Goal: Complete application form: Complete application form

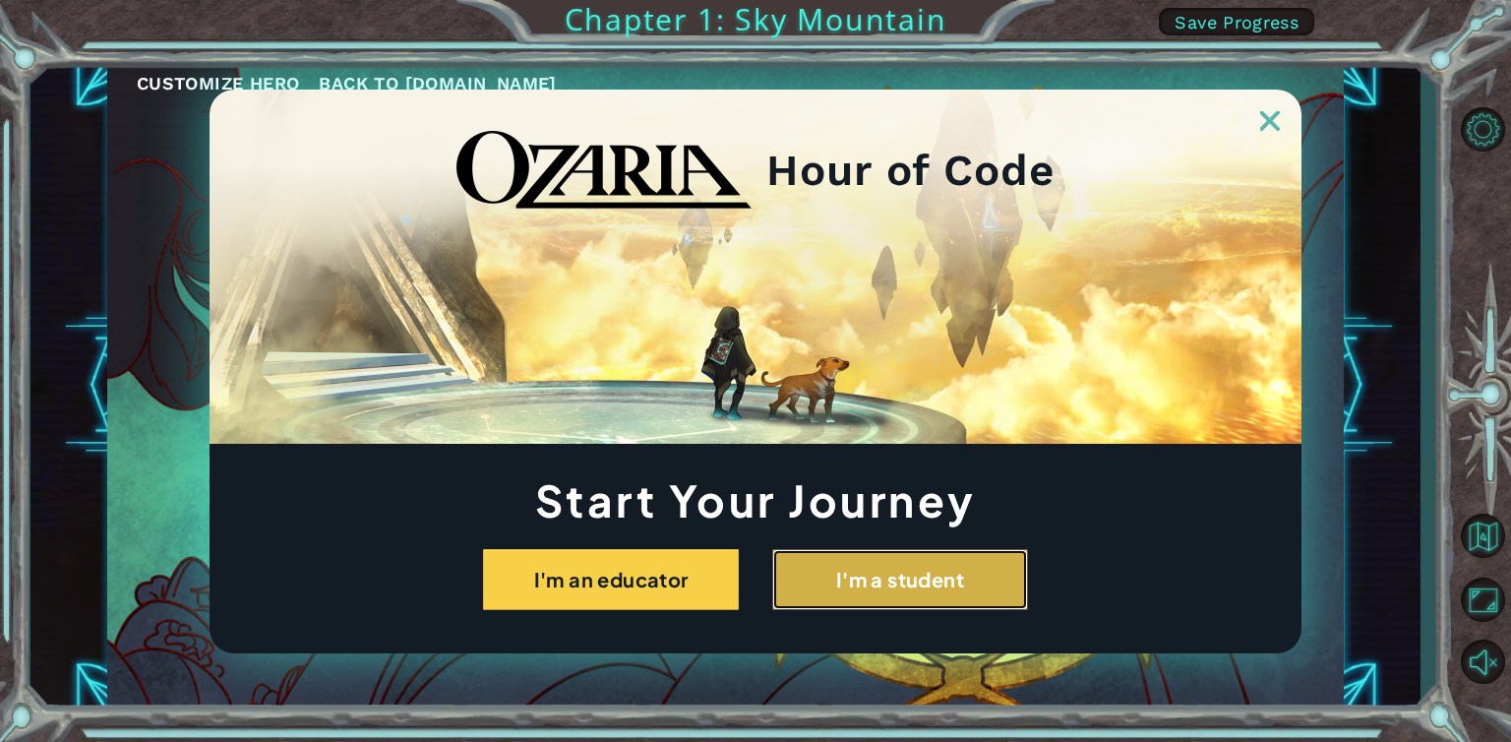
click at [888, 596] on button "I'm a student" at bounding box center [900, 579] width 256 height 61
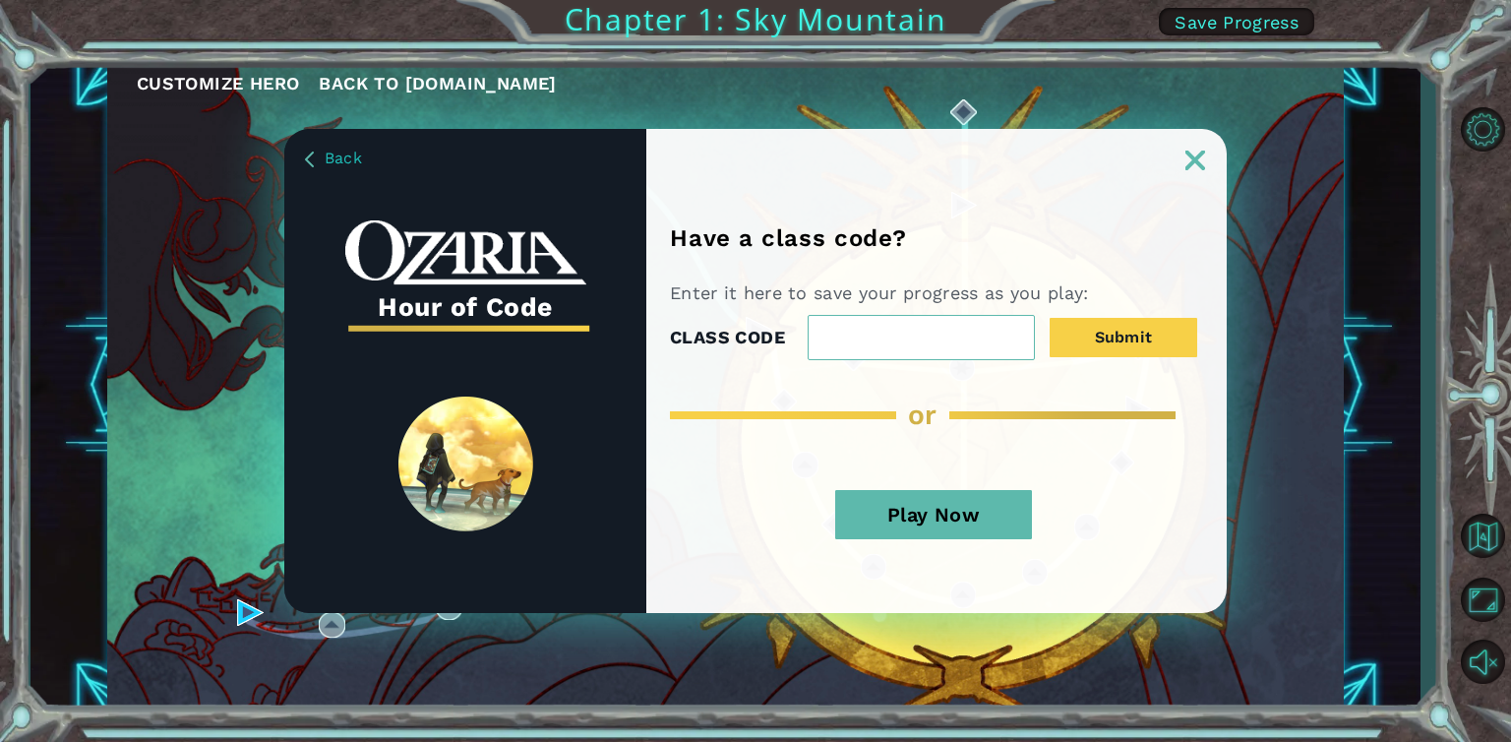
click at [852, 319] on input "CLASS CODE" at bounding box center [921, 337] width 227 height 45
type input "StarEggSnow"
click at [1112, 334] on button "Submit" at bounding box center [1124, 337] width 148 height 39
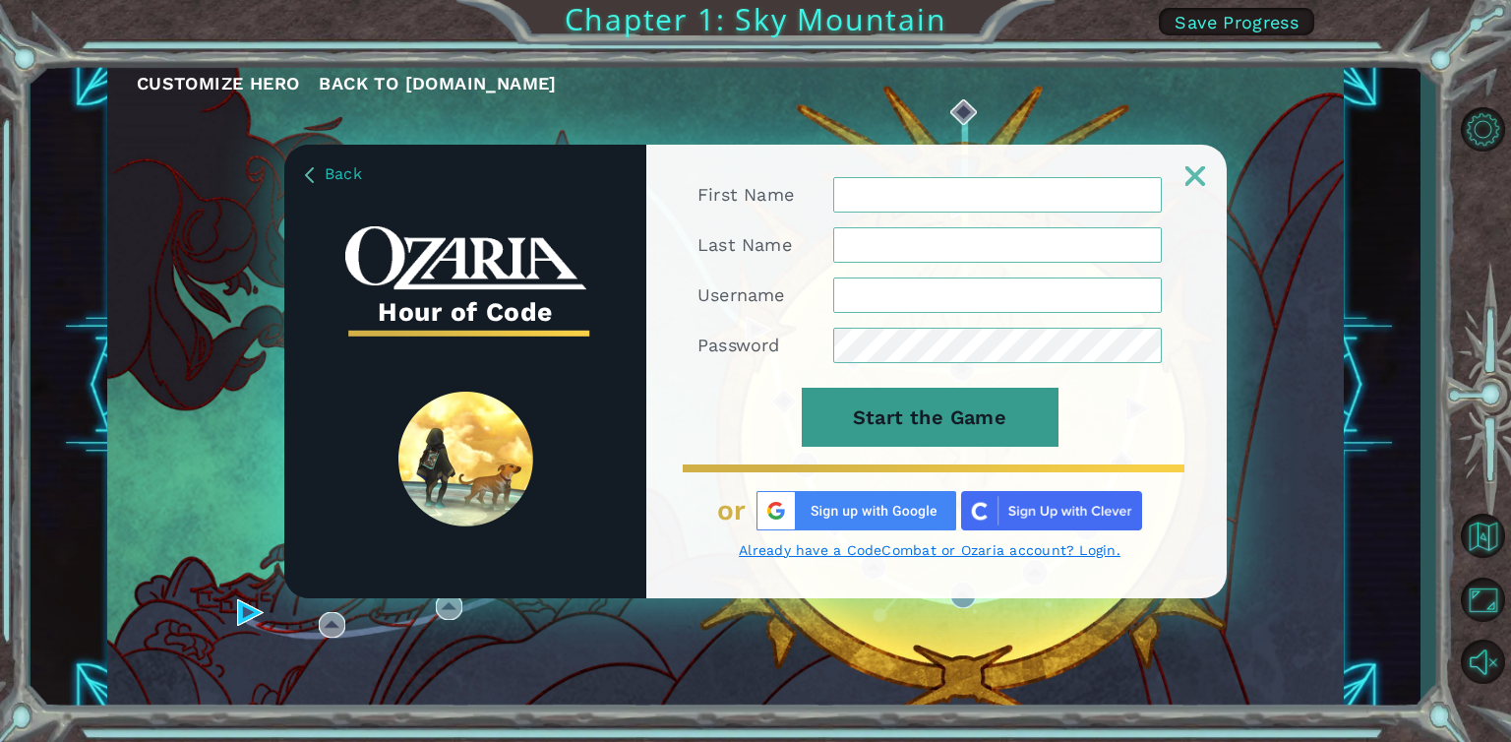
click at [972, 404] on button "Start the Game" at bounding box center [930, 417] width 257 height 59
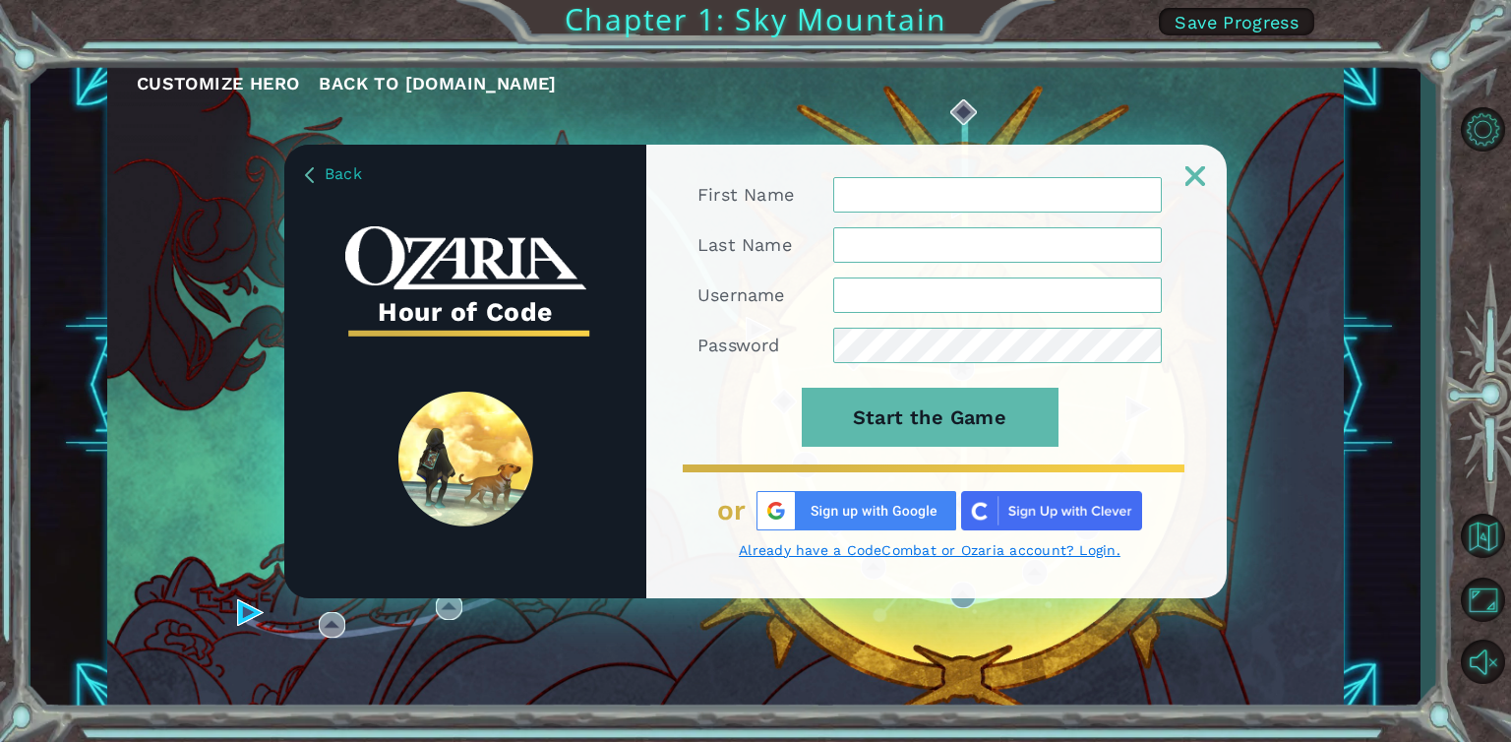
drag, startPoint x: 859, startPoint y: 509, endPoint x: 815, endPoint y: 509, distance: 44.3
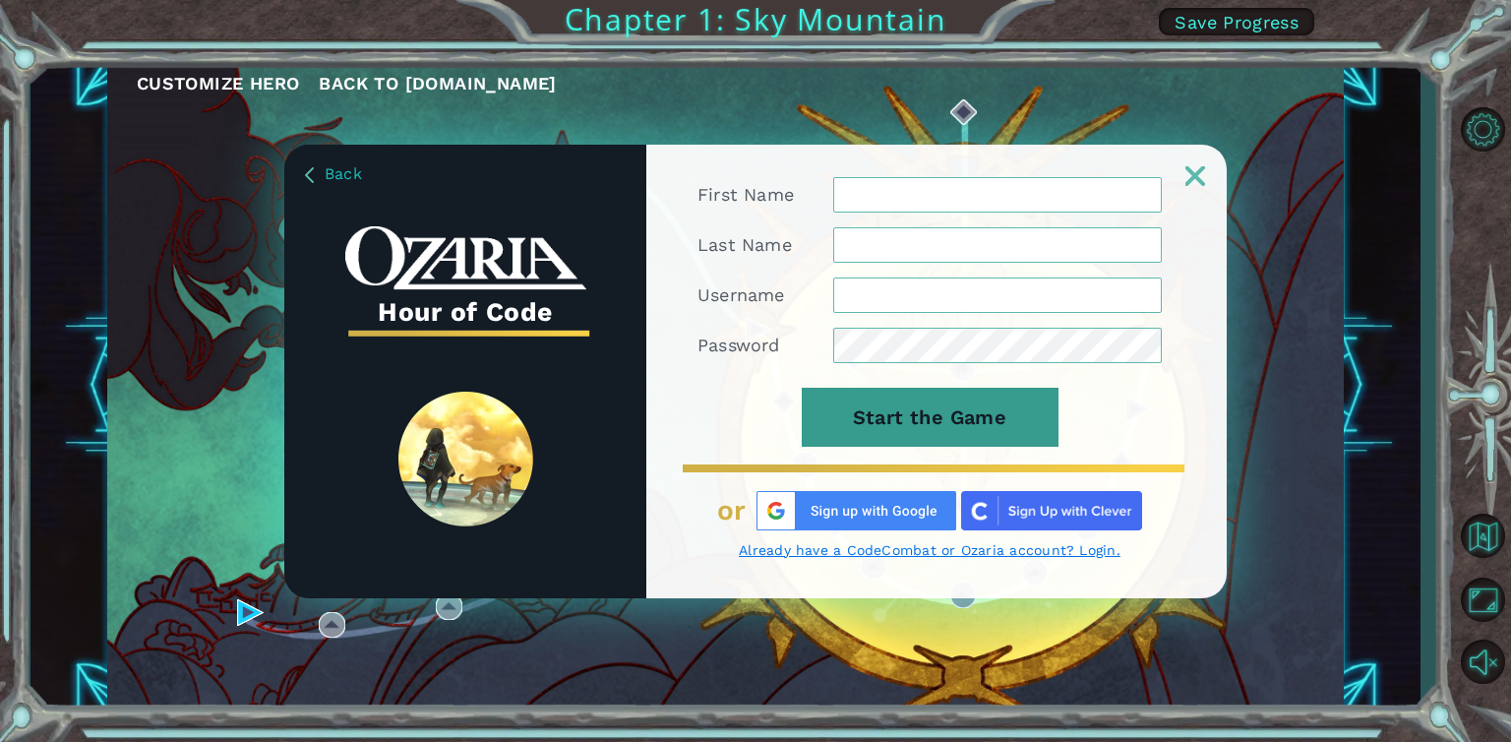
drag, startPoint x: 815, startPoint y: 509, endPoint x: 944, endPoint y: 406, distance: 165.3
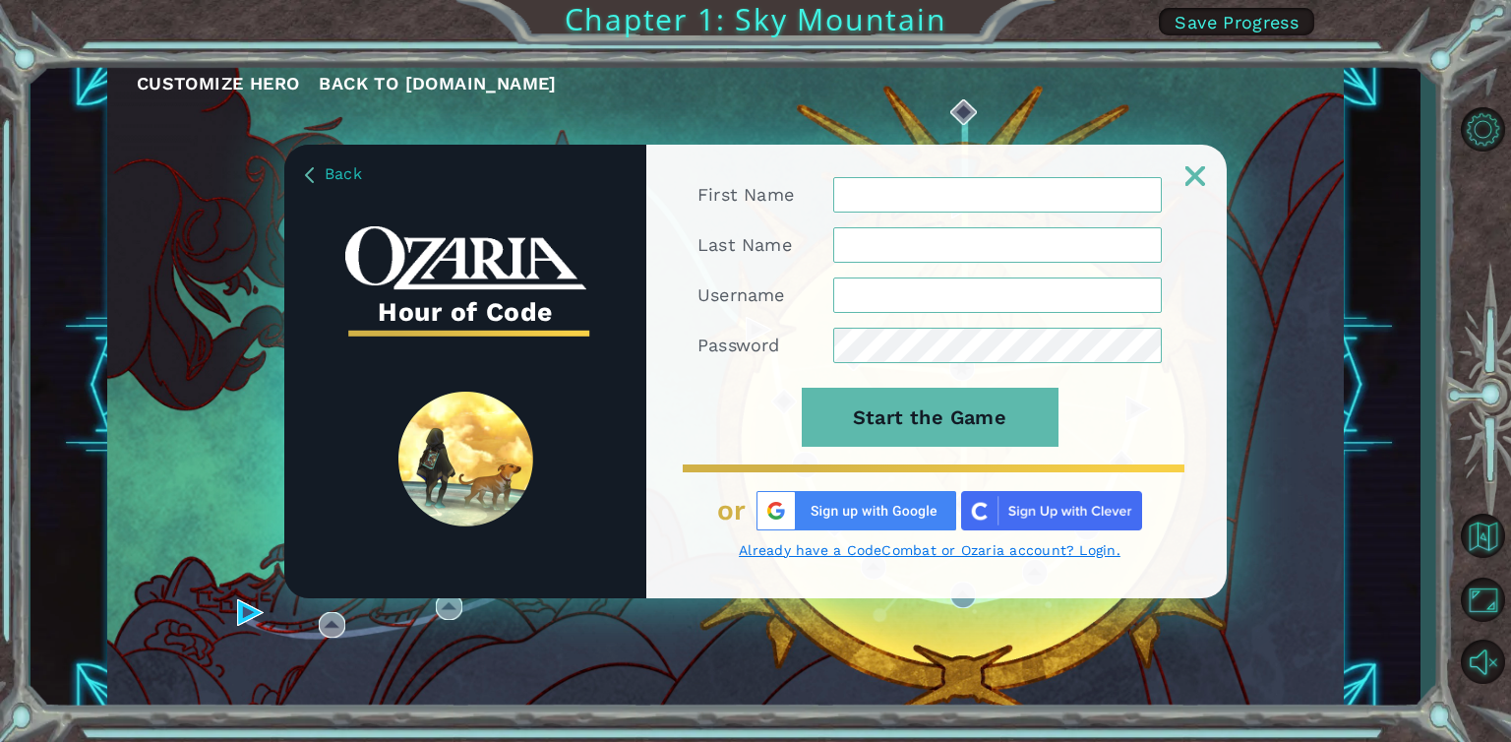
drag, startPoint x: 944, startPoint y: 406, endPoint x: 769, endPoint y: 410, distance: 175.2
drag, startPoint x: 769, startPoint y: 410, endPoint x: 661, endPoint y: 393, distance: 109.7
click at [661, 393] on div "First Name Last Name Username Password Start the Game or Already have a CodeCom…" at bounding box center [936, 387] width 580 height 421
drag, startPoint x: 937, startPoint y: 174, endPoint x: 917, endPoint y: 194, distance: 27.8
drag, startPoint x: 917, startPoint y: 194, endPoint x: 879, endPoint y: 182, distance: 39.2
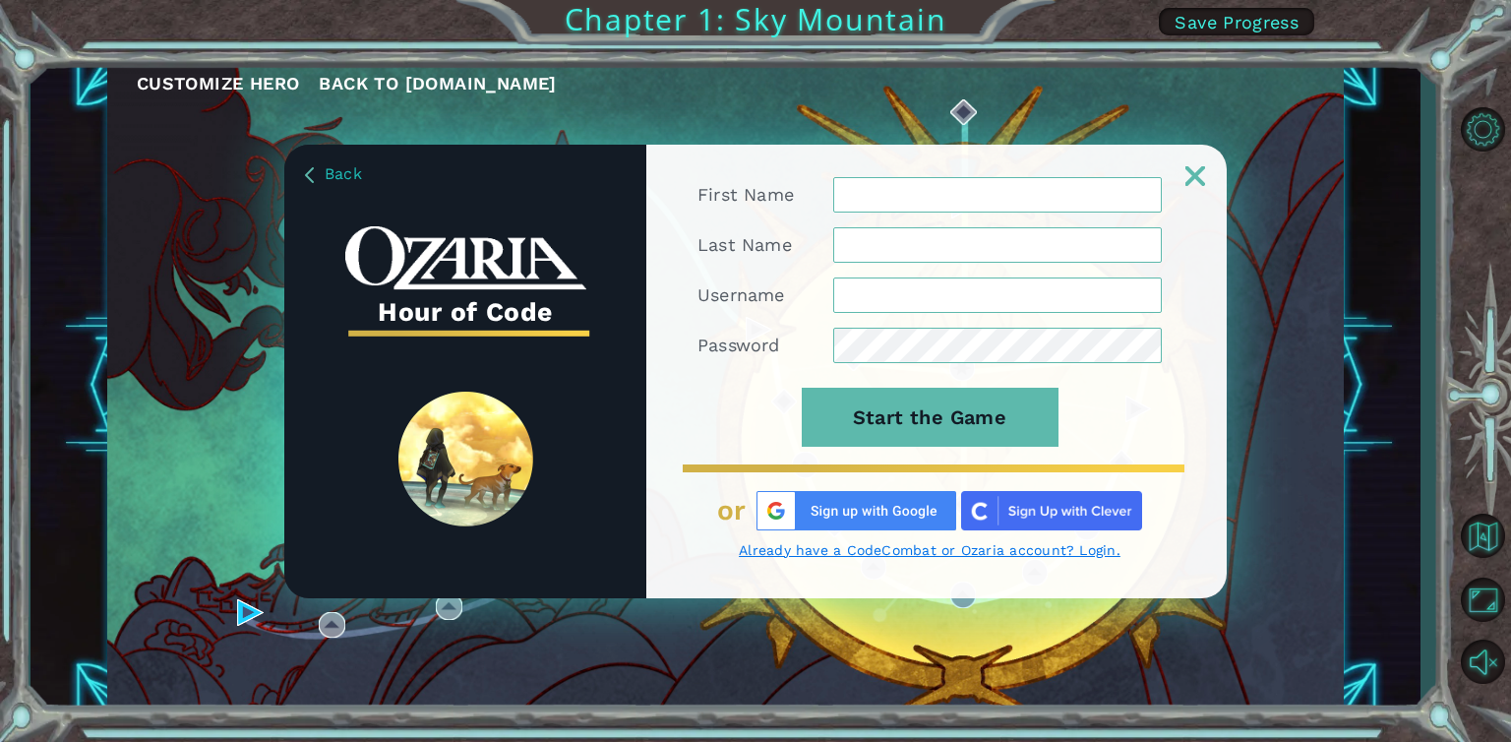
click at [879, 182] on input "First Name" at bounding box center [997, 194] width 329 height 35
click at [876, 183] on input "First Name" at bounding box center [997, 194] width 329 height 35
click at [869, 193] on input "First Name" at bounding box center [997, 194] width 329 height 35
click at [984, 286] on input "Username" at bounding box center [997, 294] width 329 height 35
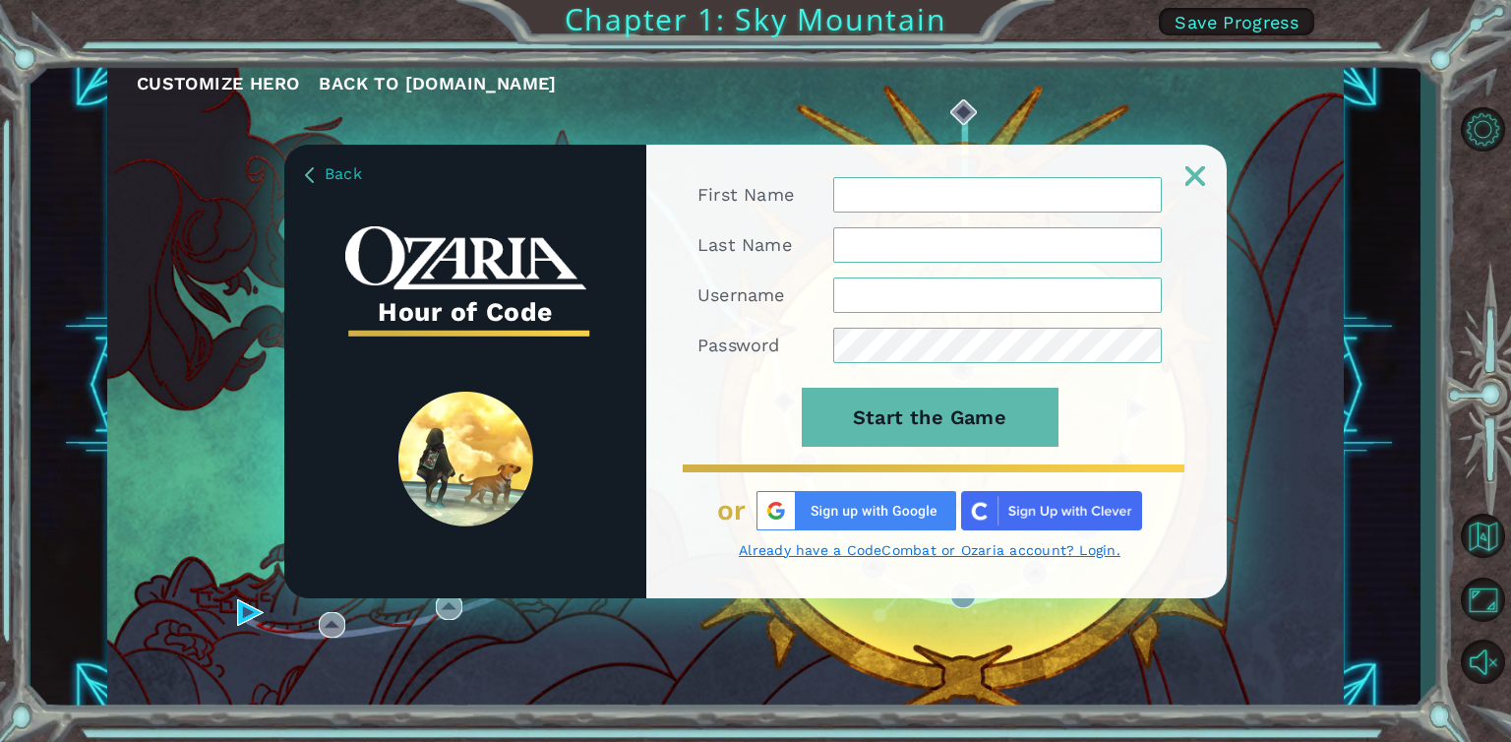
drag, startPoint x: 994, startPoint y: 296, endPoint x: 923, endPoint y: 273, distance: 74.7
click at [923, 273] on form "First Name Last Name Username Password Start the Game" at bounding box center [929, 323] width 464 height 292
